Goal: Check status: Check status

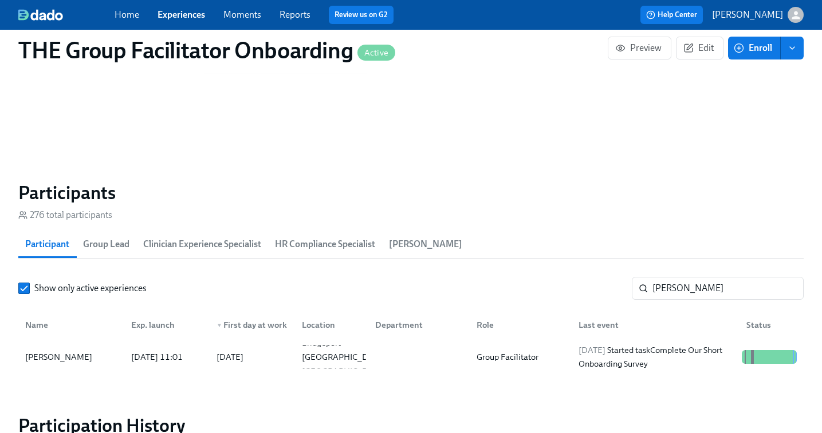
scroll to position [0, 19108]
click at [184, 20] on span "Experiences" at bounding box center [181, 15] width 48 height 13
click at [183, 15] on link "Experiences" at bounding box center [181, 14] width 48 height 11
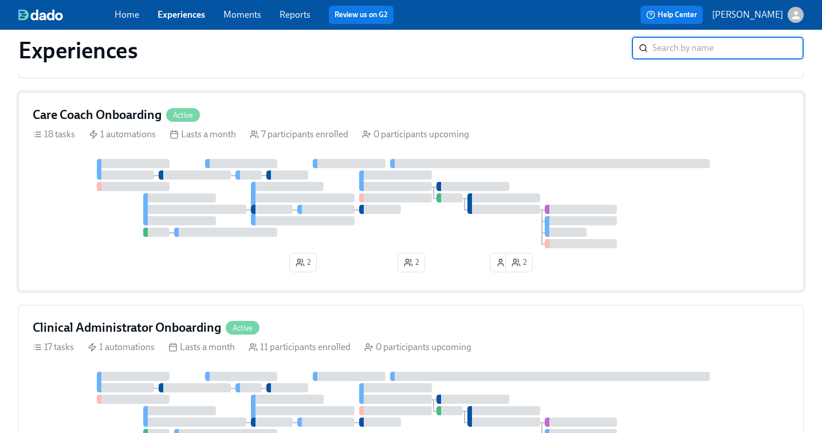
scroll to position [373, 0]
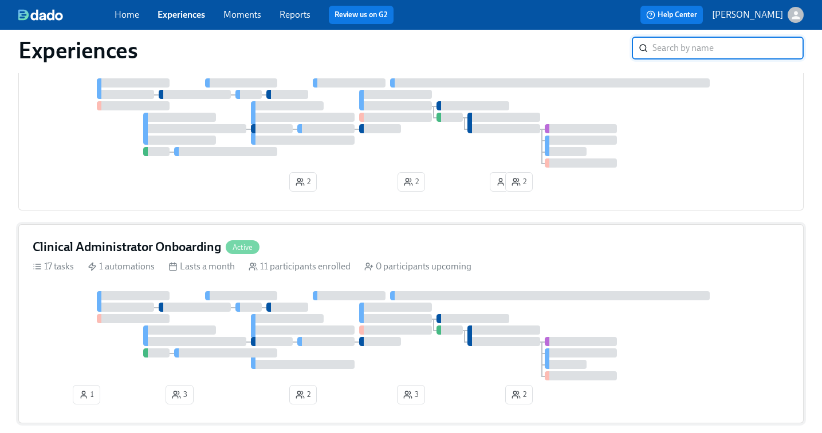
click at [423, 295] on div "Clinical Administrator Onboarding Active 17 tasks 1 automations Lasts a month 1…" at bounding box center [410, 323] width 785 height 199
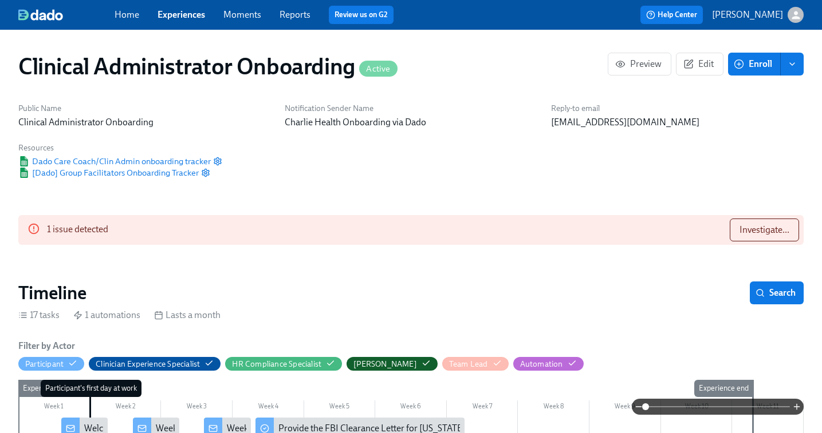
scroll to position [0, 3976]
click at [757, 232] on span "Investigate..." at bounding box center [764, 229] width 50 height 11
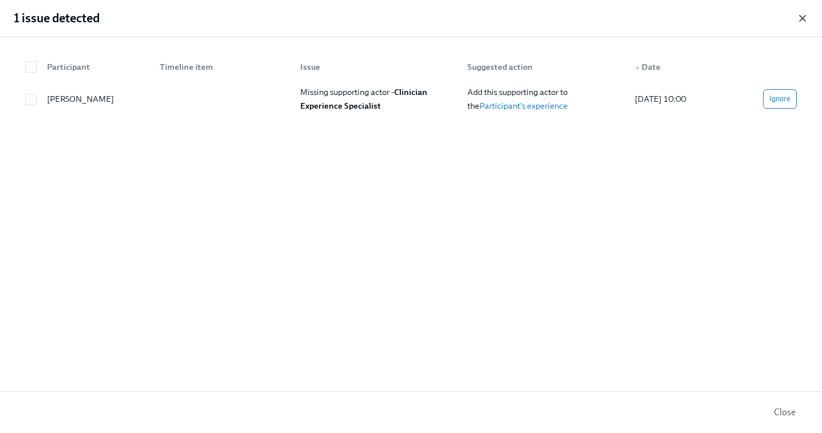
click at [802, 19] on icon "button" at bounding box center [801, 18] width 11 height 11
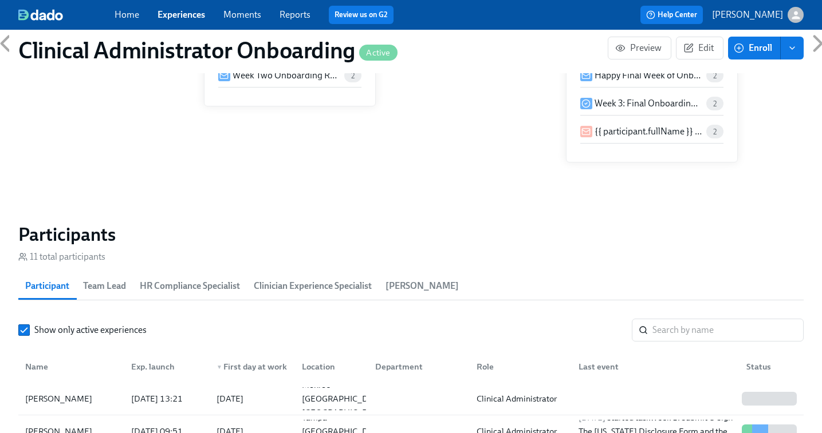
scroll to position [895, 0]
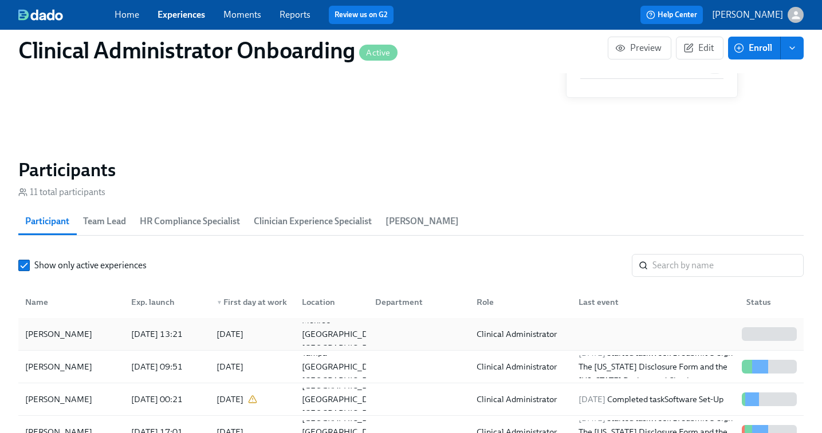
click at [542, 338] on div "Clinical Administrator" at bounding box center [516, 335] width 89 height 14
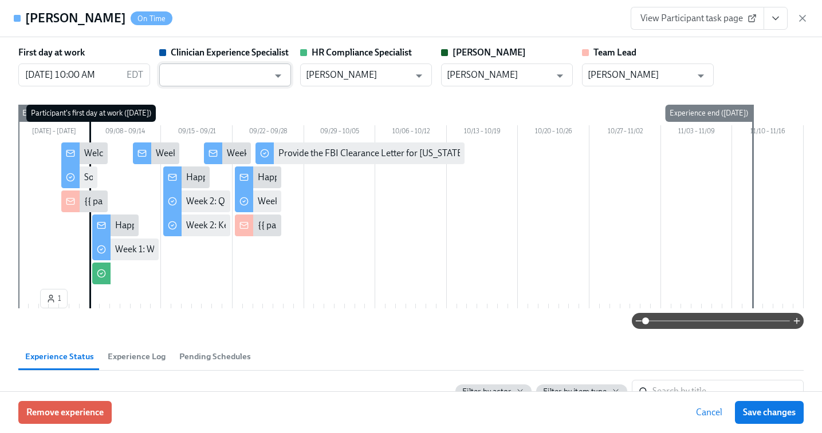
click at [205, 68] on input "text" at bounding box center [217, 75] width 104 height 23
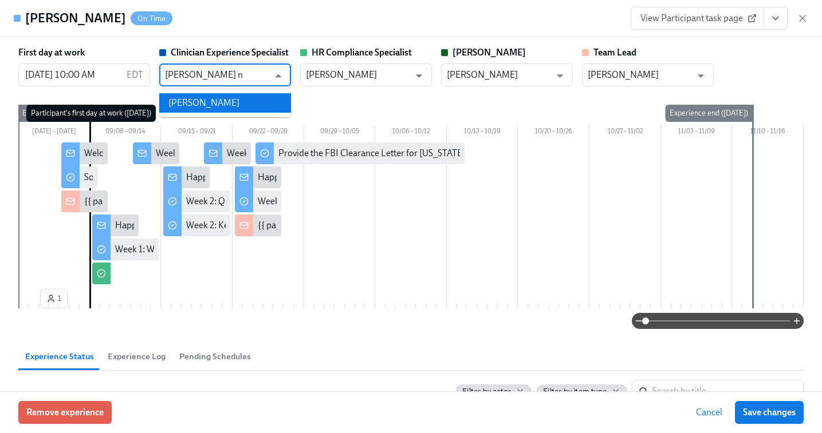
click at [208, 96] on li "[PERSON_NAME]" at bounding box center [225, 102] width 132 height 19
type input "[PERSON_NAME]"
click at [757, 409] on span "Save changes" at bounding box center [769, 412] width 53 height 11
type input "[PERSON_NAME]"
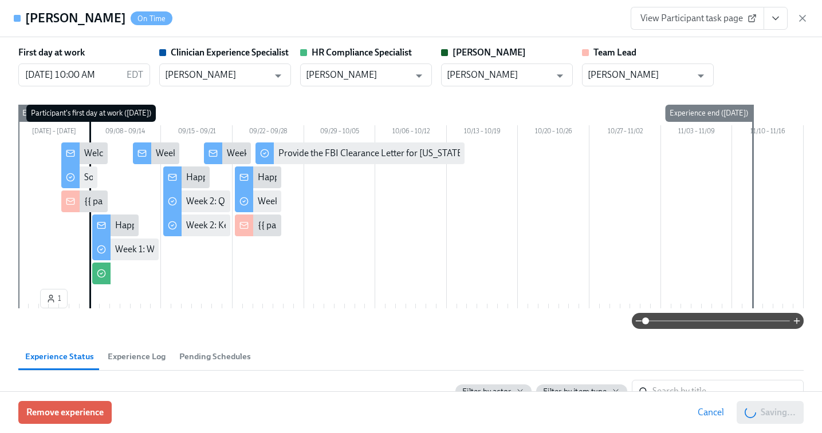
scroll to position [0, 5719]
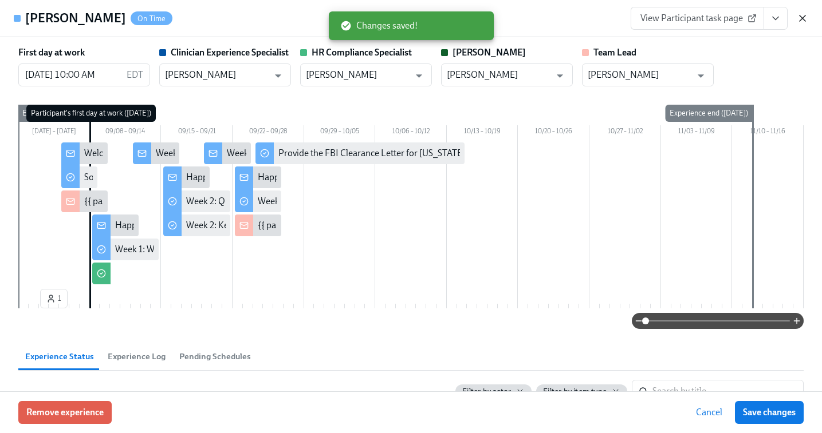
click at [803, 22] on icon "button" at bounding box center [801, 18] width 11 height 11
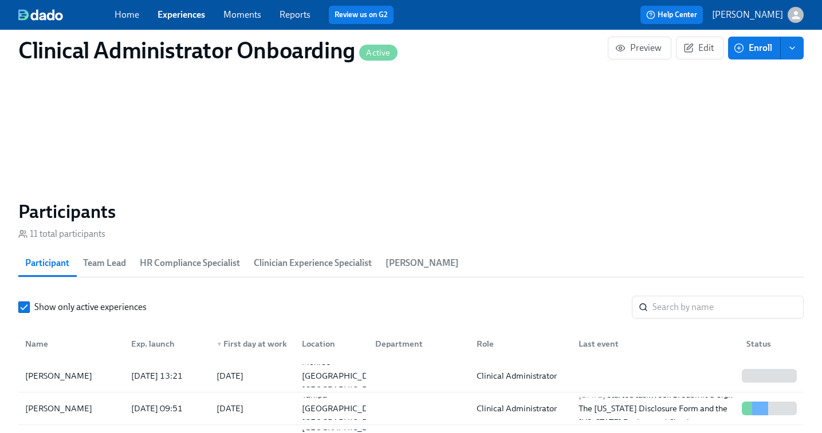
scroll to position [818, 0]
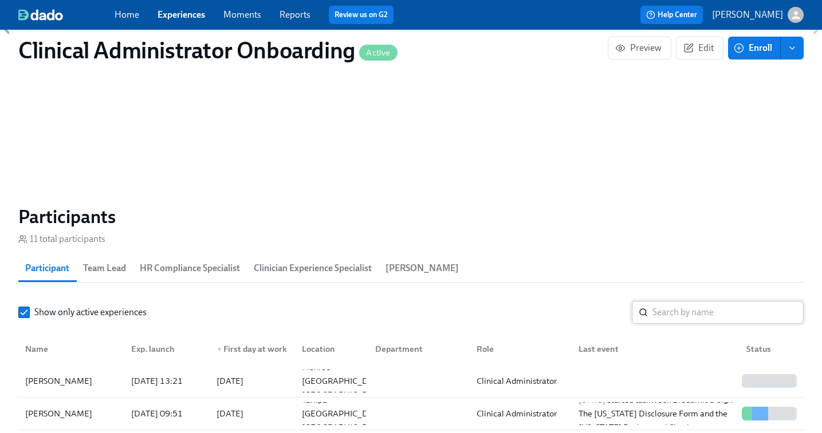
click at [659, 316] on input "search" at bounding box center [727, 312] width 151 height 23
paste input "[PERSON_NAME]"
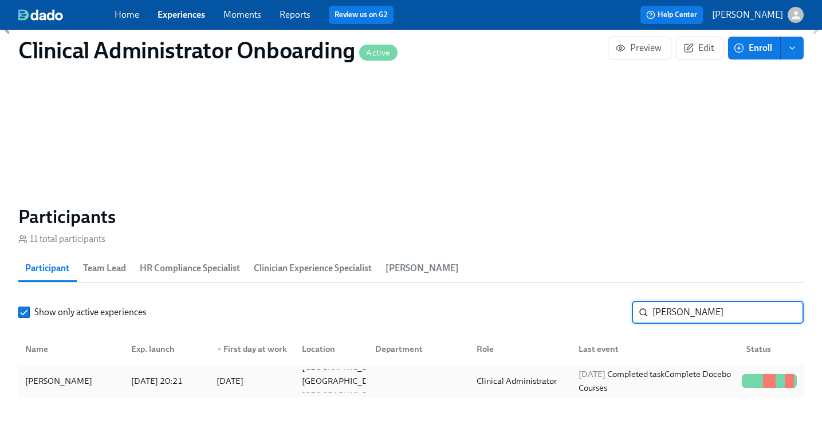
type input "[PERSON_NAME]"
click at [605, 376] on span "[DATE]" at bounding box center [591, 374] width 27 height 10
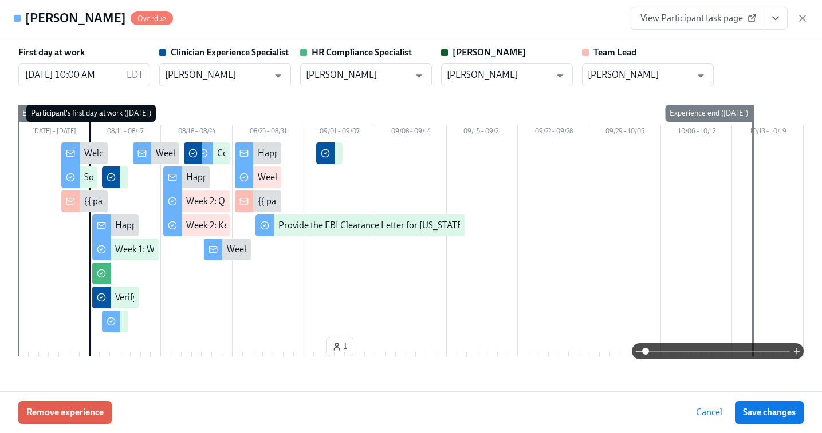
click at [688, 14] on span "View Participant task page" at bounding box center [697, 18] width 114 height 11
click at [800, 18] on icon "button" at bounding box center [801, 18] width 11 height 11
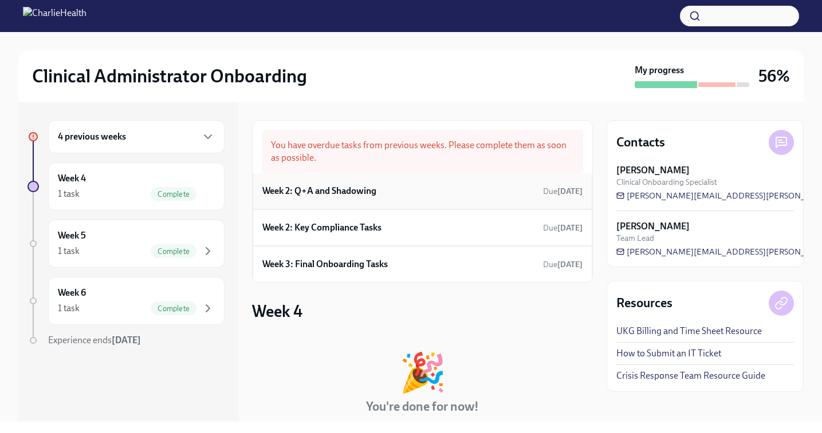
click at [385, 191] on div "Week 2: Q+A and Shadowing Due [DATE]" at bounding box center [422, 191] width 320 height 17
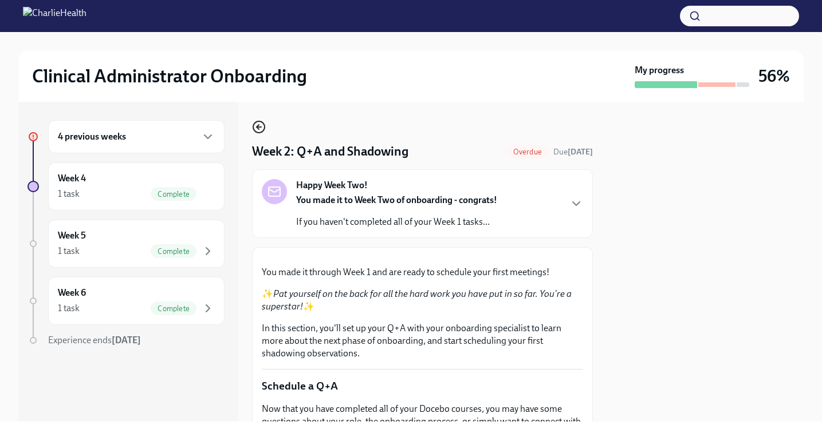
click at [257, 129] on icon "button" at bounding box center [259, 127] width 14 height 14
